Goal: Find specific page/section: Find specific page/section

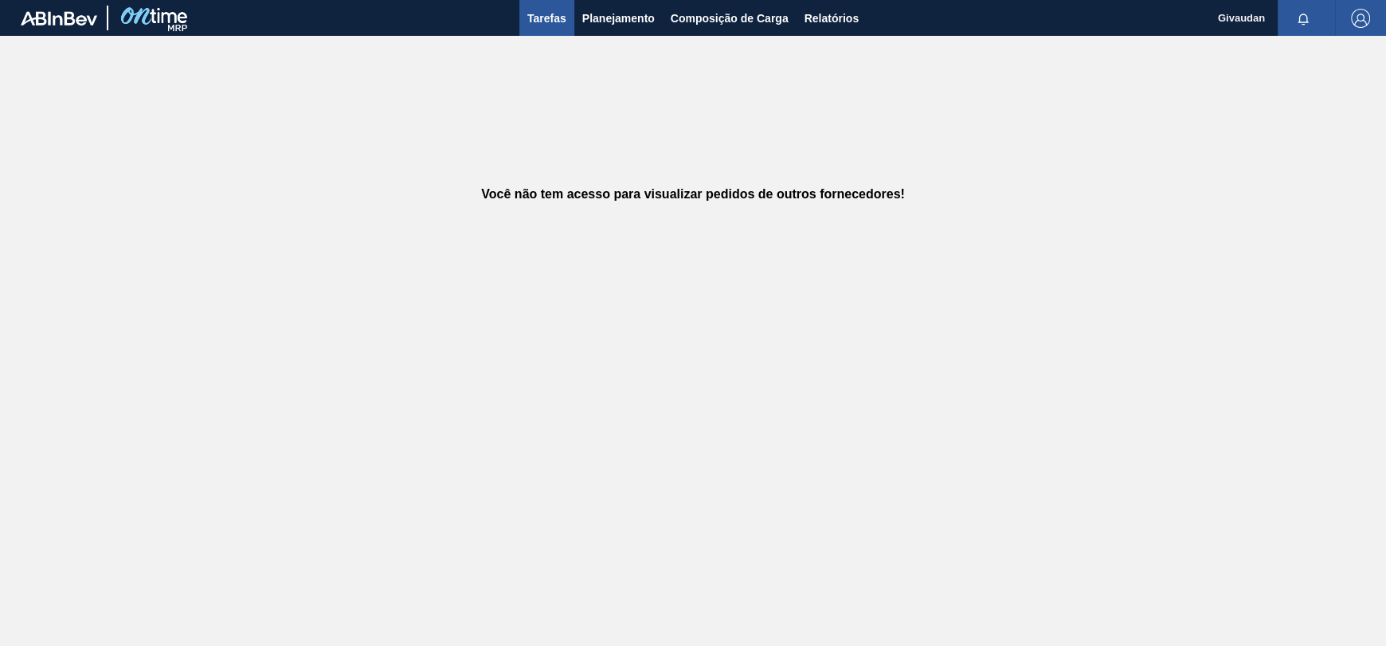
click at [530, 18] on span "Tarefas" at bounding box center [546, 18] width 39 height 19
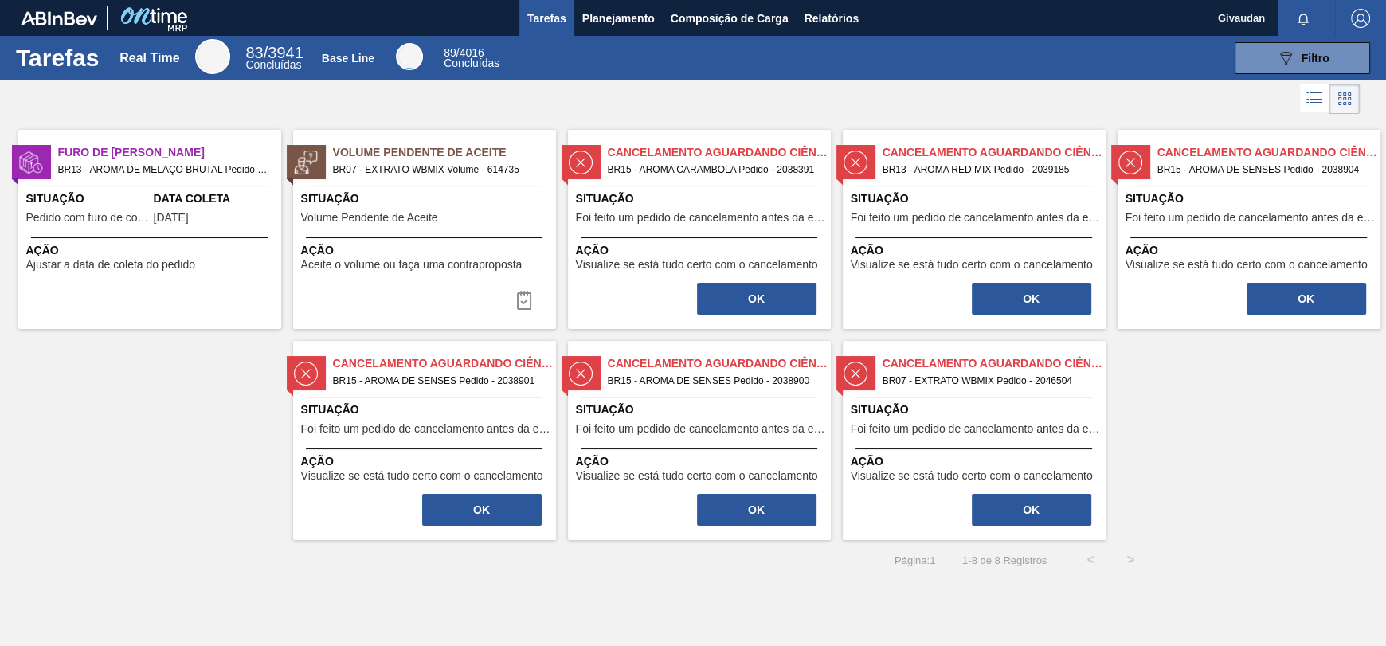
click at [356, 54] on div "Base Line" at bounding box center [348, 58] width 53 height 13
click at [208, 49] on div at bounding box center [212, 56] width 35 height 35
click at [436, 51] on div "Base Line 89 / 4016 Concluídas" at bounding box center [410, 58] width 199 height 30
click at [483, 61] on span "Concluídas" at bounding box center [472, 63] width 56 height 13
click at [1307, 57] on span "Filtro" at bounding box center [1316, 58] width 28 height 13
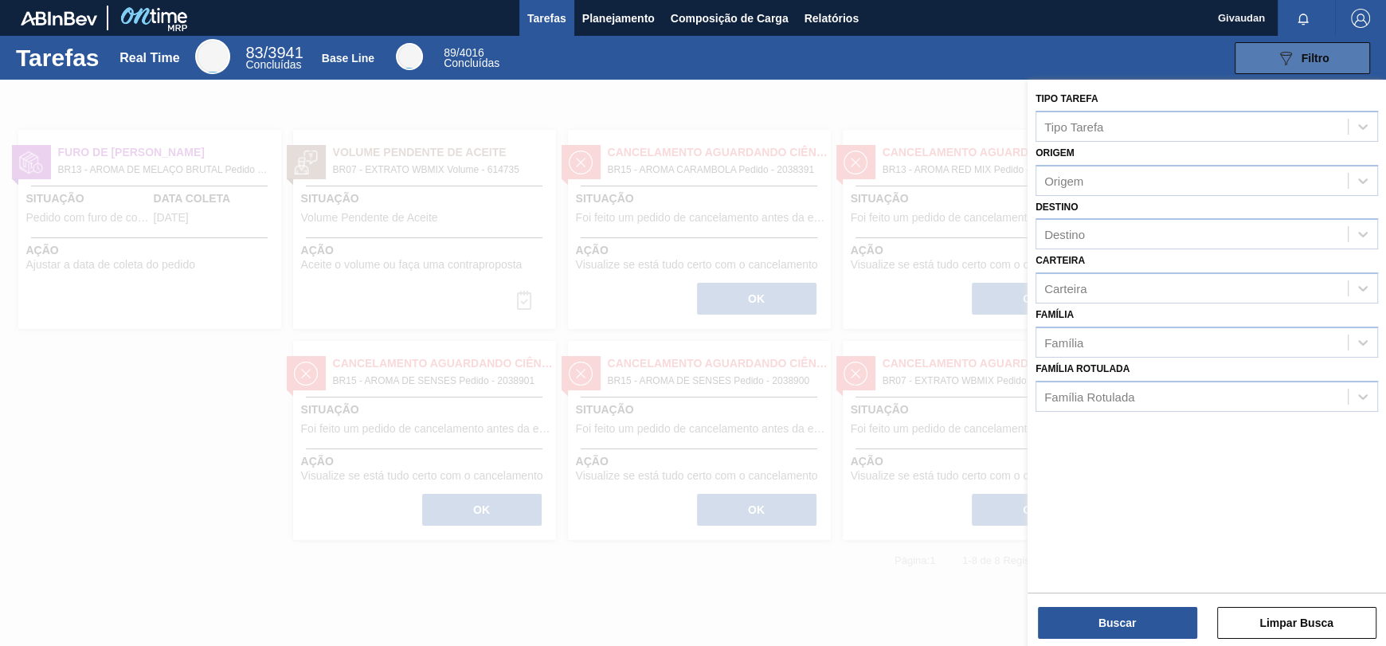
click at [1291, 61] on icon "089F7B8B-B2A5-4AFE-B5C0-19BA573D28AC" at bounding box center [1285, 58] width 19 height 19
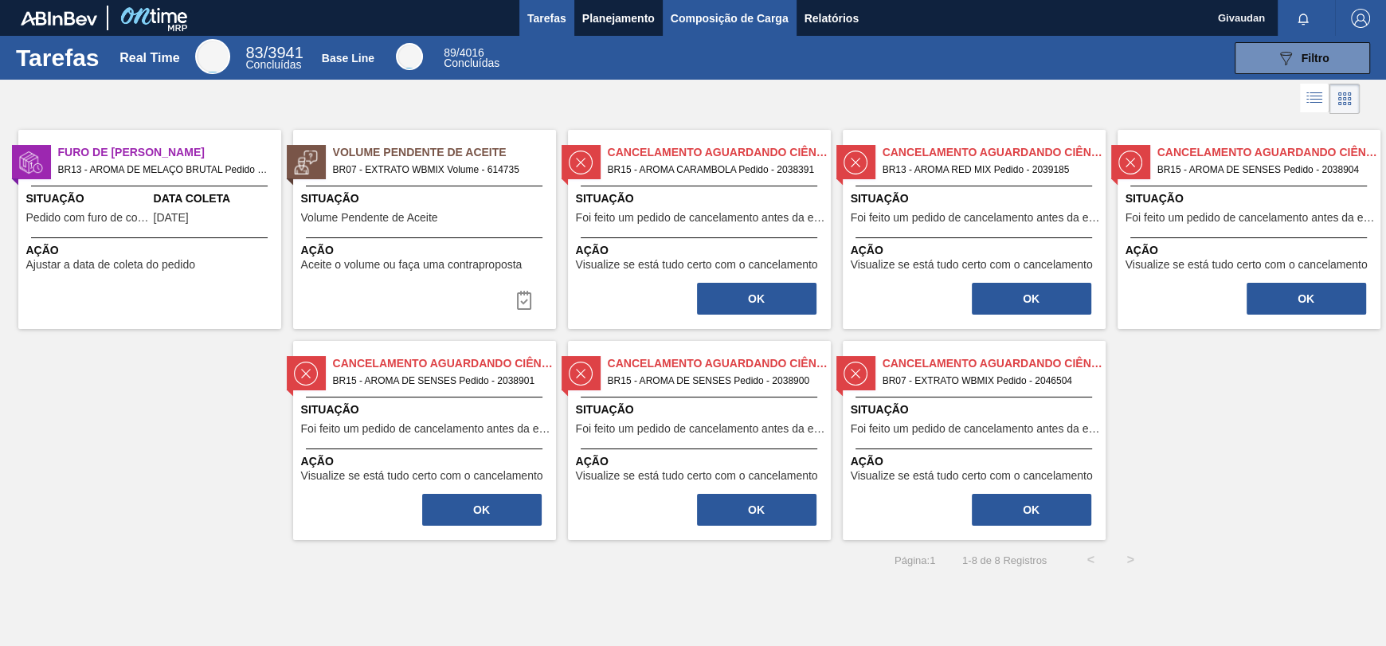
click at [695, 15] on span "Composição de Carga" at bounding box center [730, 18] width 118 height 19
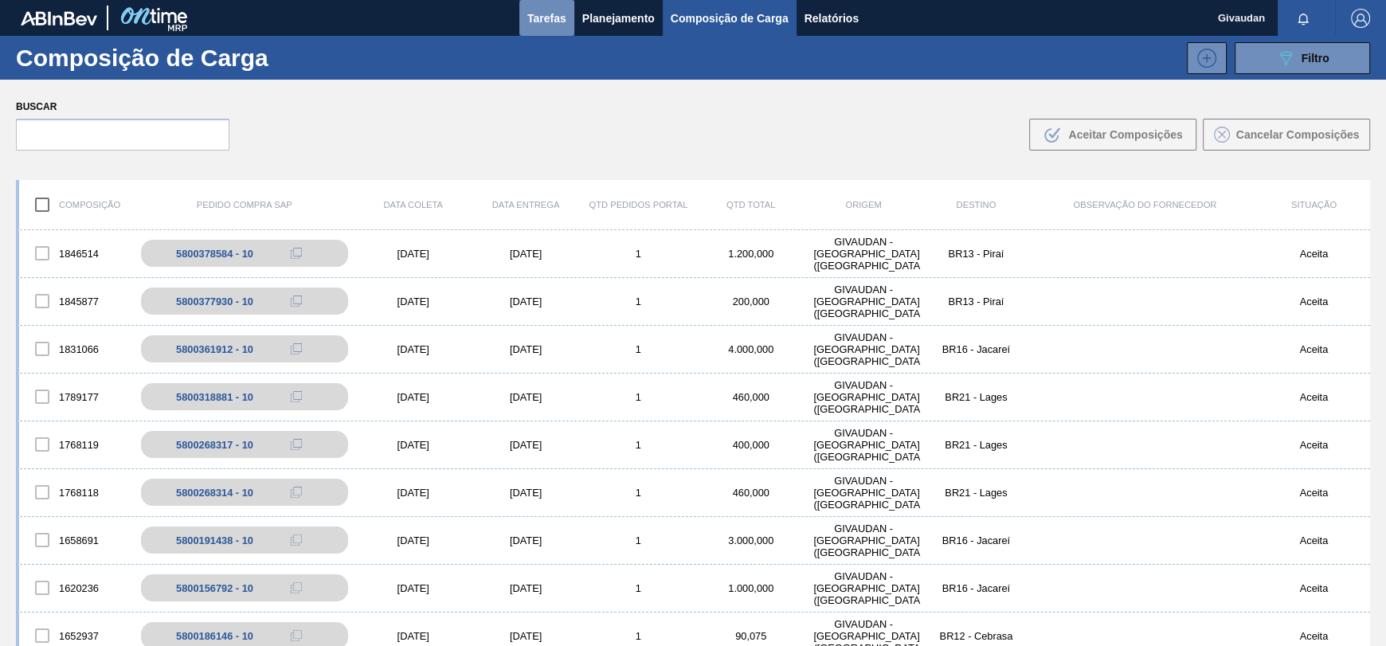
click at [550, 24] on span "Tarefas" at bounding box center [546, 18] width 39 height 19
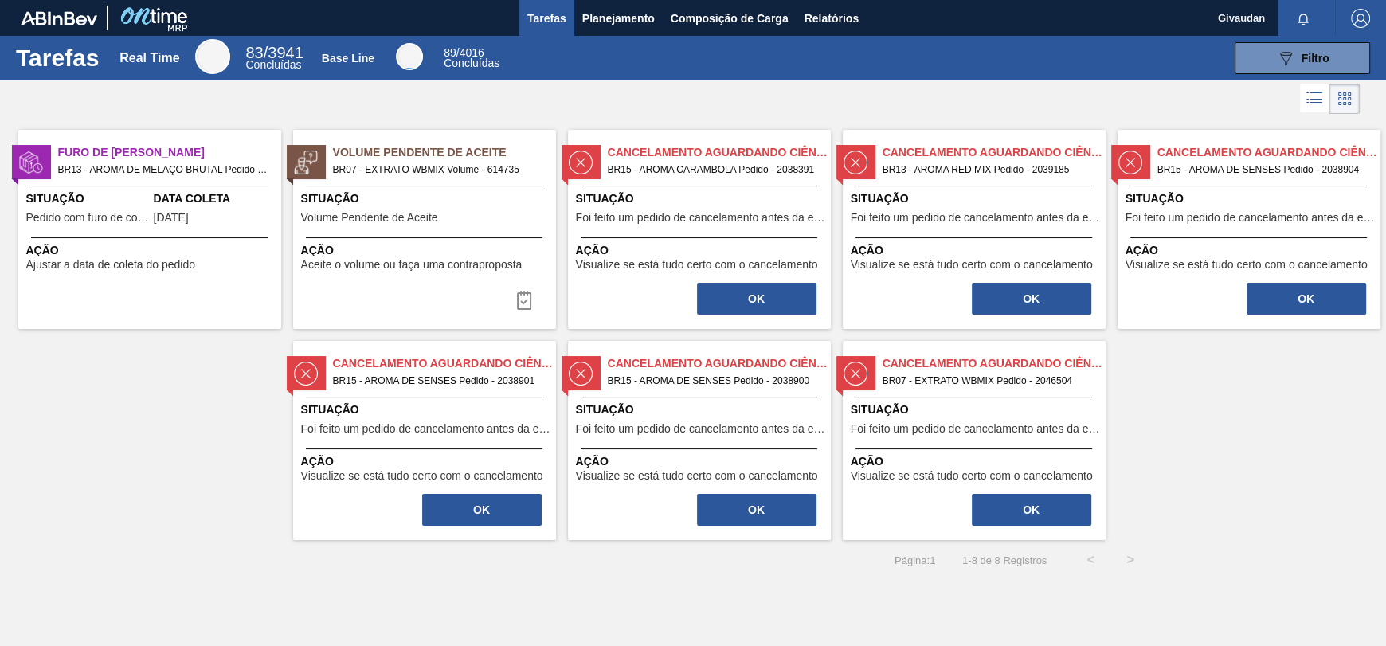
click at [1322, 100] on icon at bounding box center [1314, 97] width 19 height 19
